Goal: Task Accomplishment & Management: Use online tool/utility

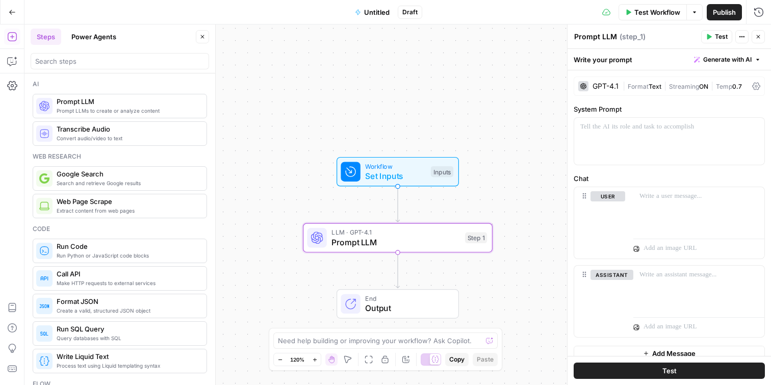
click at [11, 12] on icon "button" at bounding box center [12, 12] width 7 height 7
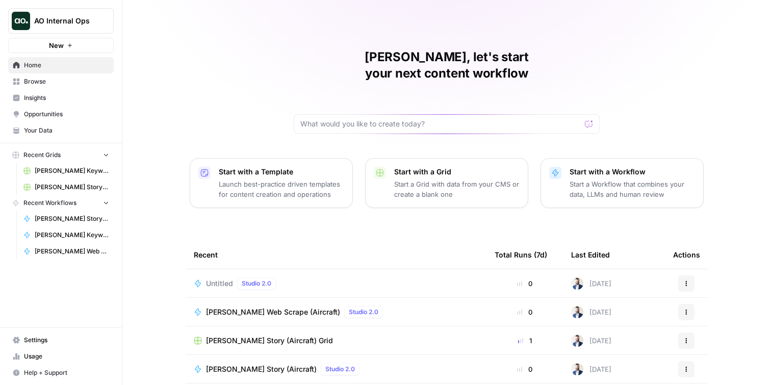
click at [47, 134] on span "Your Data" at bounding box center [66, 130] width 85 height 9
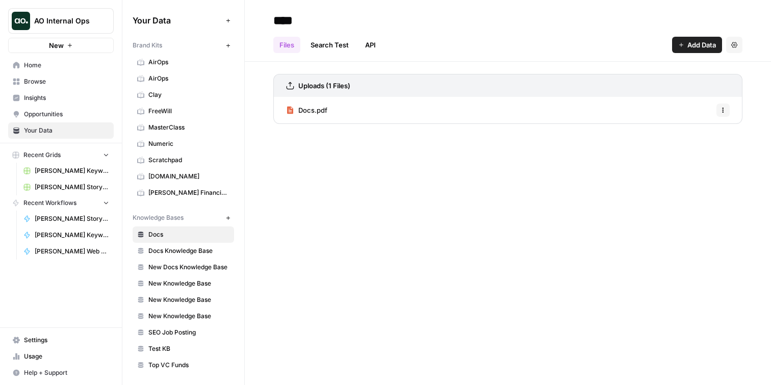
click at [353, 114] on div "Docs.pdf Options" at bounding box center [507, 110] width 469 height 27
click at [319, 108] on span "Docs.pdf" at bounding box center [312, 110] width 29 height 10
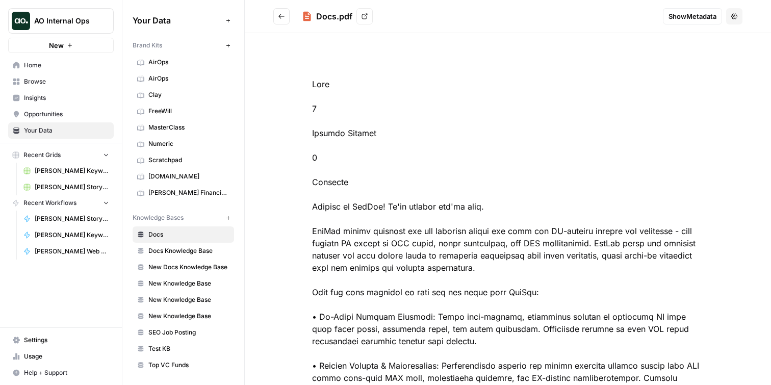
click at [278, 17] on icon "Go back" at bounding box center [281, 16] width 7 height 7
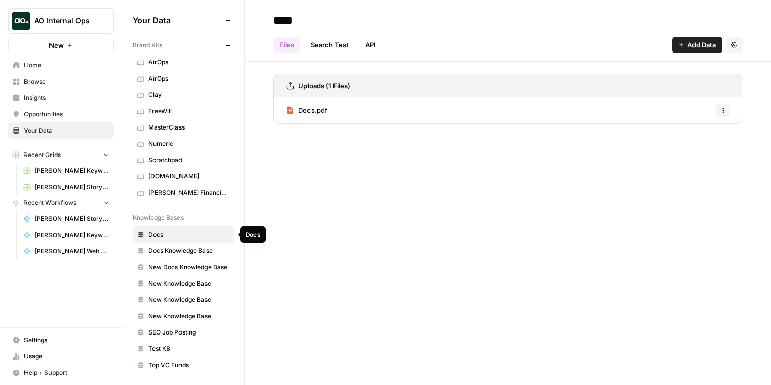
scroll to position [1, 0]
click at [182, 249] on span "Docs Knowledge Base" at bounding box center [188, 250] width 81 height 9
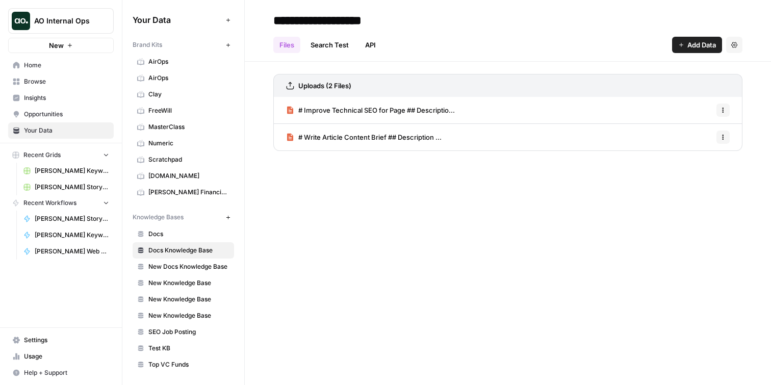
click at [172, 231] on span "Docs" at bounding box center [188, 234] width 81 height 9
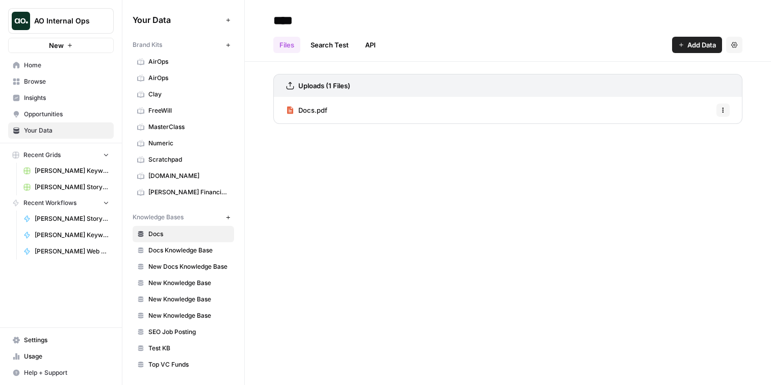
click at [173, 241] on link "Docs" at bounding box center [184, 234] width 102 height 16
click at [172, 250] on span "Docs Knowledge Base" at bounding box center [188, 250] width 81 height 9
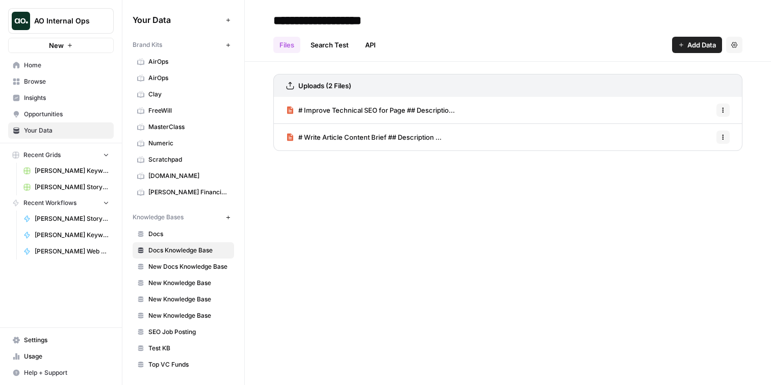
click at [343, 46] on link "Search Test" at bounding box center [330, 45] width 51 height 16
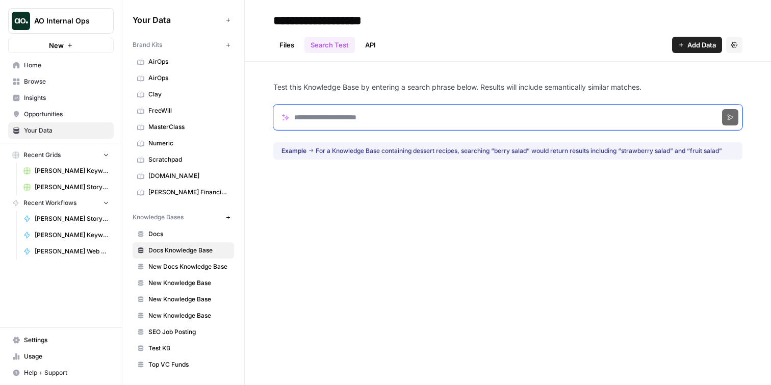
click at [355, 123] on input "Search phrase" at bounding box center [507, 118] width 469 height 26
type input "***"
click button "Search" at bounding box center [730, 117] width 16 height 16
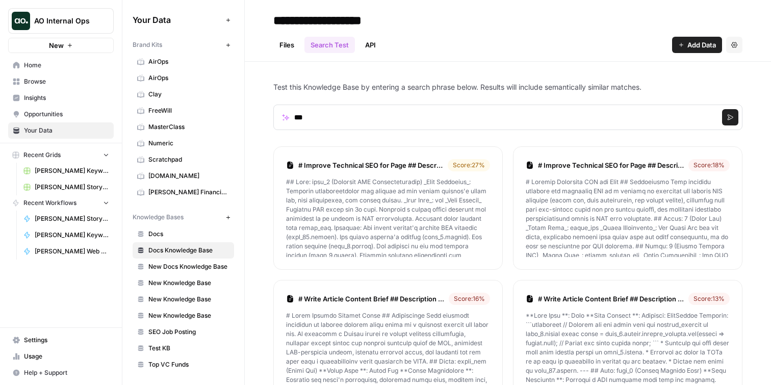
click at [52, 64] on span "Home" at bounding box center [66, 65] width 85 height 9
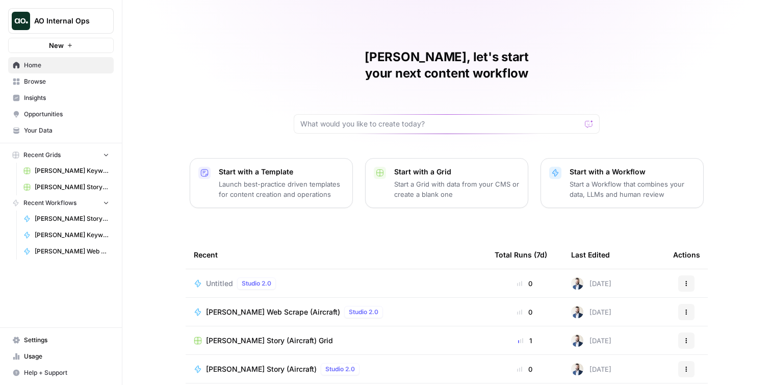
click at [212, 279] on span "Untitled" at bounding box center [219, 284] width 27 height 10
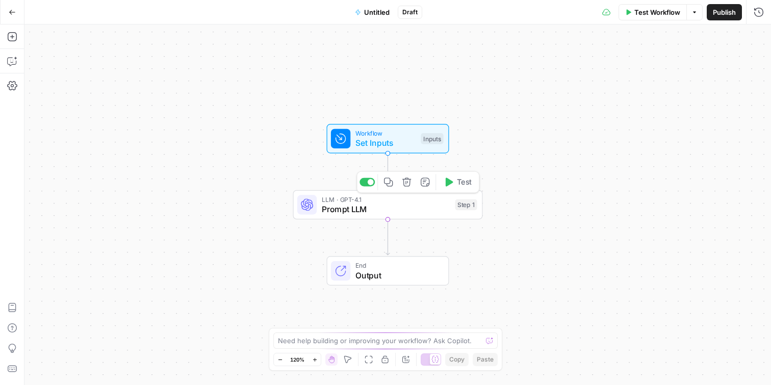
click at [401, 215] on span "Prompt LLM" at bounding box center [386, 209] width 129 height 12
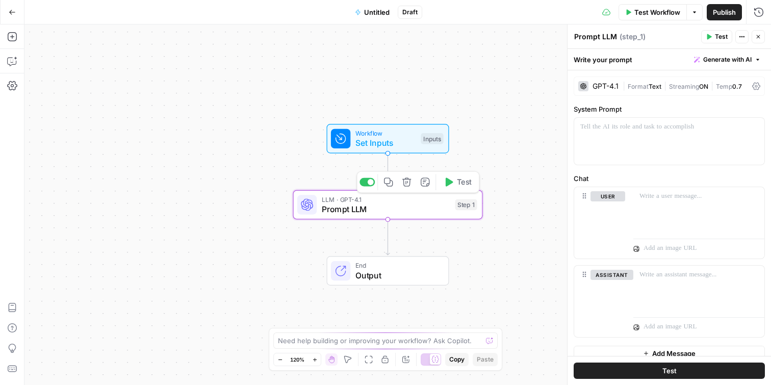
click at [408, 182] on icon "button" at bounding box center [406, 182] width 9 height 9
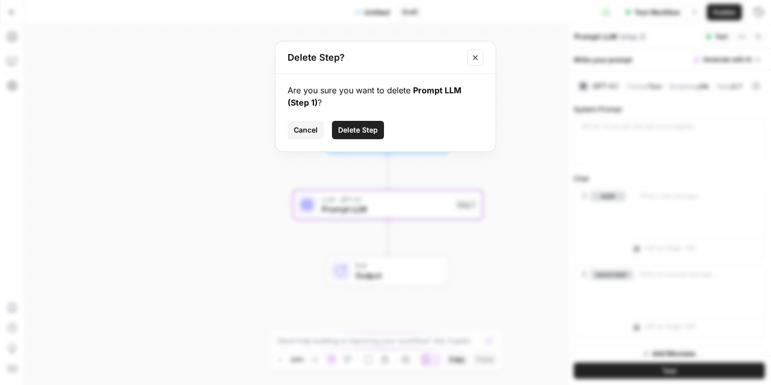
click at [363, 123] on button "Delete Step" at bounding box center [358, 130] width 52 height 18
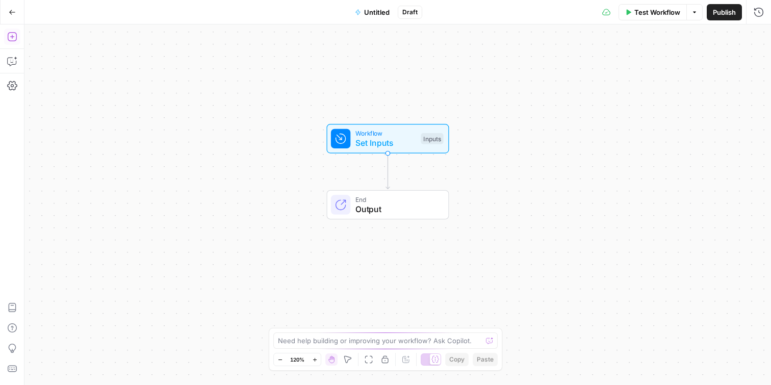
click at [12, 35] on icon "button" at bounding box center [11, 36] width 9 height 9
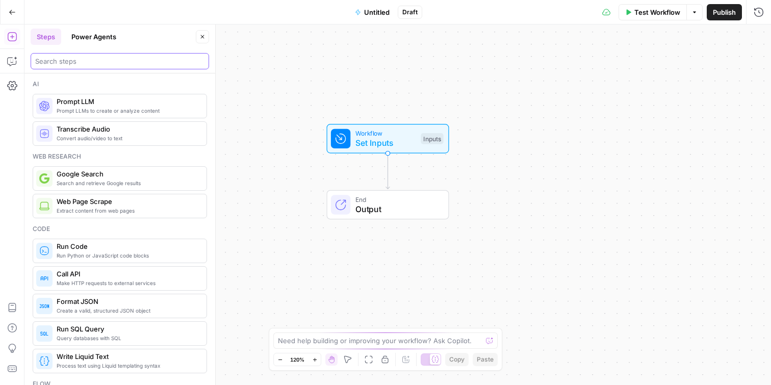
click at [99, 57] on input "search" at bounding box center [119, 61] width 169 height 10
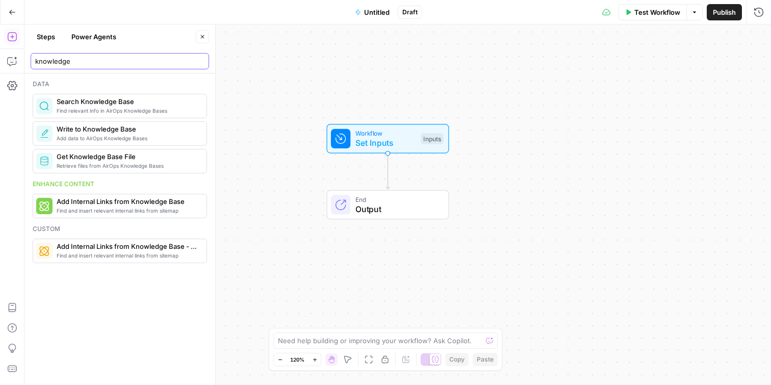
type input "knowledge"
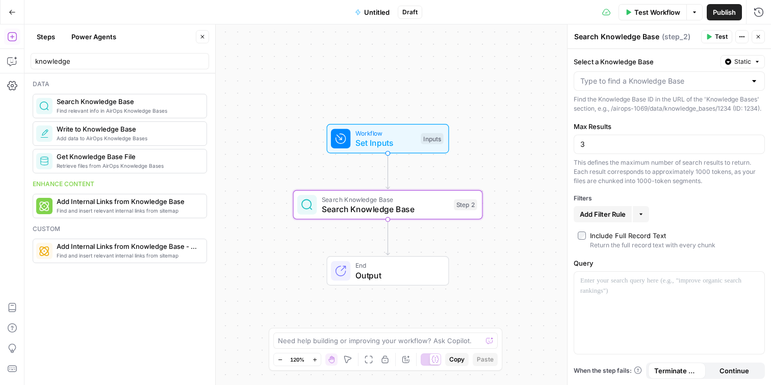
drag, startPoint x: 93, startPoint y: 107, endPoint x: 501, endPoint y: 0, distance: 421.9
click at [638, 40] on textarea "Search Knowledge Base" at bounding box center [616, 37] width 85 height 10
click at [394, 136] on span "Workflow" at bounding box center [386, 134] width 61 height 10
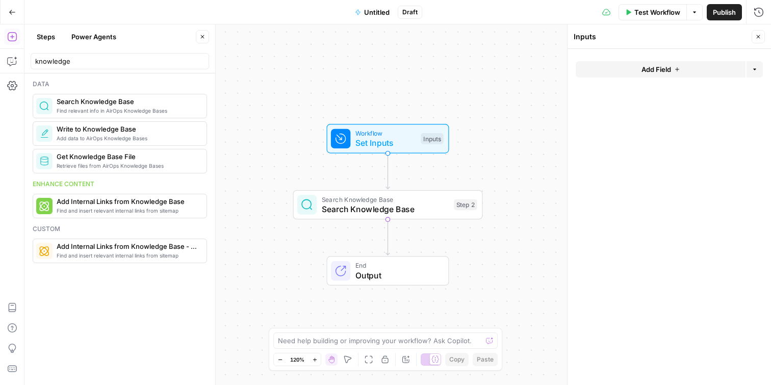
click at [676, 69] on icon "button" at bounding box center [677, 69] width 6 height 6
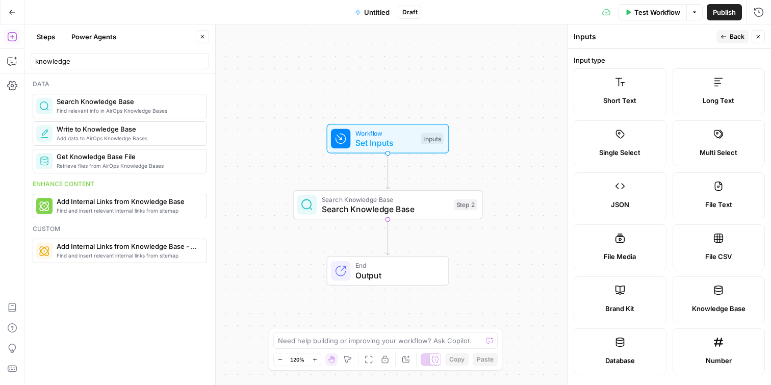
click at [621, 91] on label "Short Text" at bounding box center [620, 91] width 93 height 46
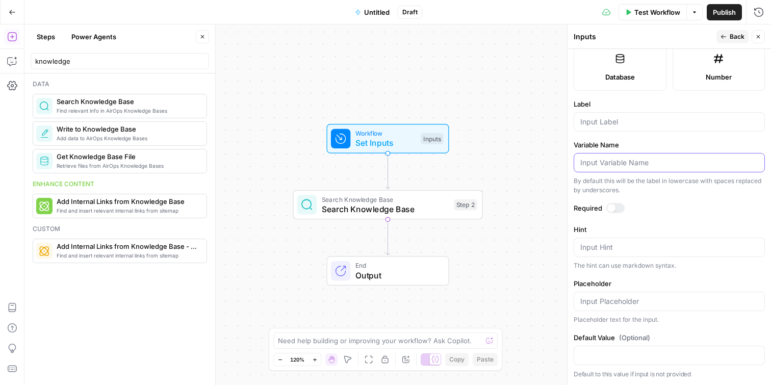
click at [617, 161] on input "Variable Name" at bounding box center [670, 163] width 178 height 10
click at [615, 120] on input "Label" at bounding box center [670, 122] width 178 height 10
type input "Question"
click at [389, 208] on span "Search Knowledge Base" at bounding box center [386, 209] width 128 height 12
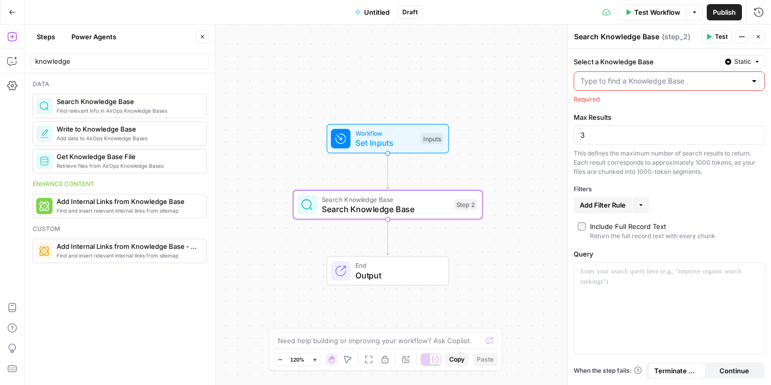
click at [653, 82] on input "Select a Knowledge Base" at bounding box center [664, 81] width 166 height 10
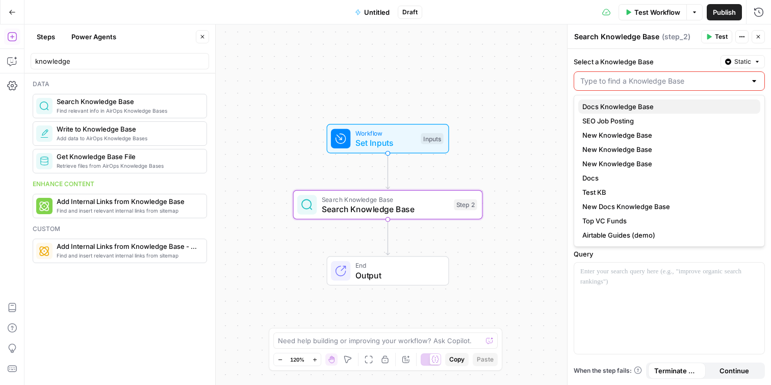
click at [652, 112] on button "Docs Knowledge Base" at bounding box center [669, 106] width 182 height 14
type input "Docs Knowledge Base"
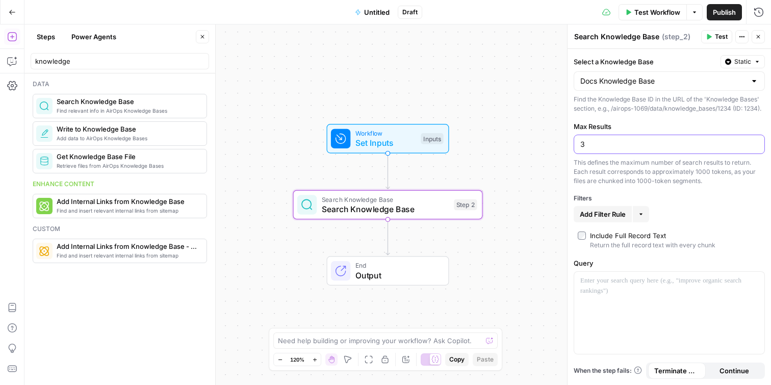
click at [605, 149] on input "3" at bounding box center [670, 144] width 178 height 10
type input "10"
click at [613, 311] on div at bounding box center [669, 313] width 190 height 82
click at [754, 284] on icon "button" at bounding box center [755, 281] width 5 height 5
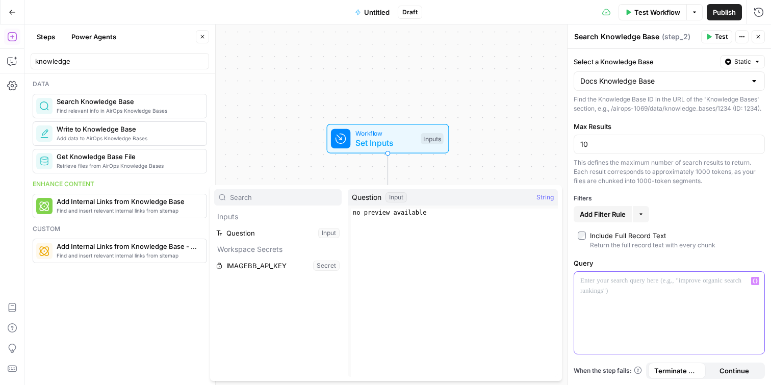
click at [757, 284] on icon "button" at bounding box center [755, 281] width 5 height 5
click at [258, 231] on button "Select variable Question" at bounding box center [278, 233] width 128 height 16
